Goal: Navigation & Orientation: Find specific page/section

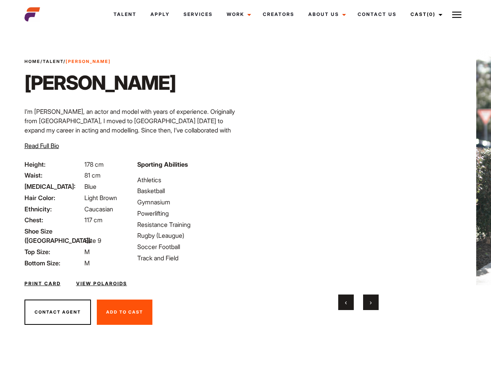
click at [425, 14] on link "Cast (0)" at bounding box center [426, 14] width 44 height 21
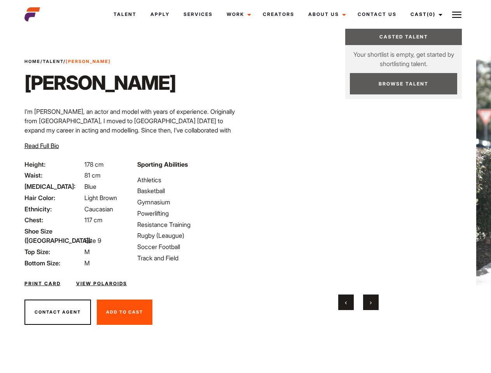
click at [457, 14] on img at bounding box center [456, 14] width 9 height 9
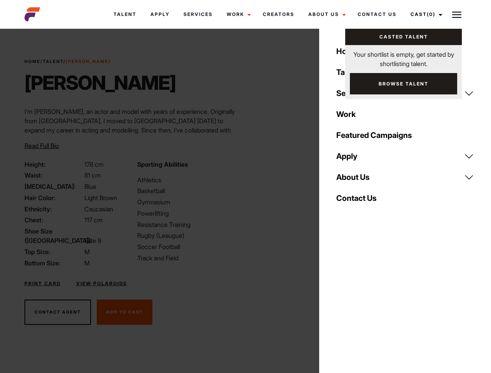
click at [358, 180] on video "Your browser does not support the video tag." at bounding box center [358, 168] width 189 height 236
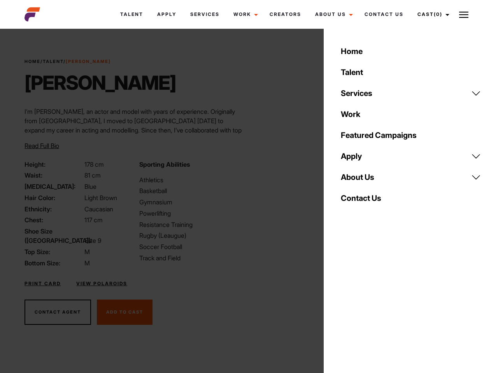
click at [245, 168] on div "Sporting Abilities Athletics Basketball Gymnasium Powerlifting Resistance Train…" at bounding box center [192, 214] width 114 height 108
click at [346, 302] on button "‹" at bounding box center [351, 303] width 16 height 16
click at [371, 302] on button "›" at bounding box center [376, 303] width 16 height 16
